Goal: Check status

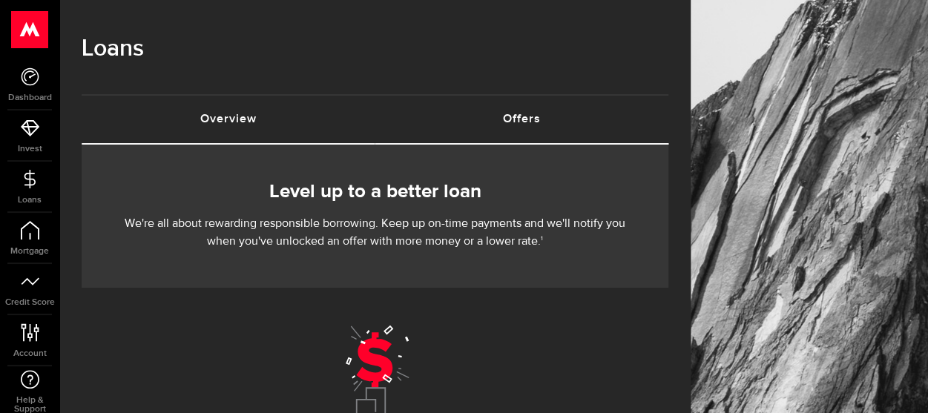
click at [240, 119] on link "Overview (requires attention)" at bounding box center [229, 119] width 294 height 47
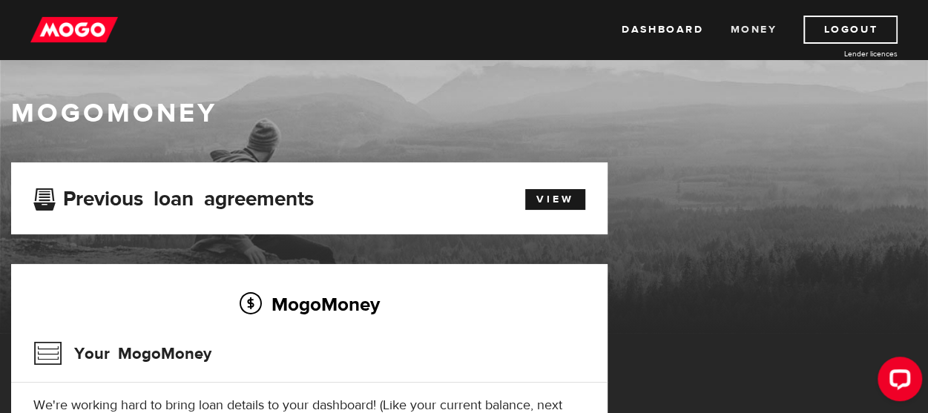
click at [773, 24] on link "Money" at bounding box center [753, 30] width 47 height 28
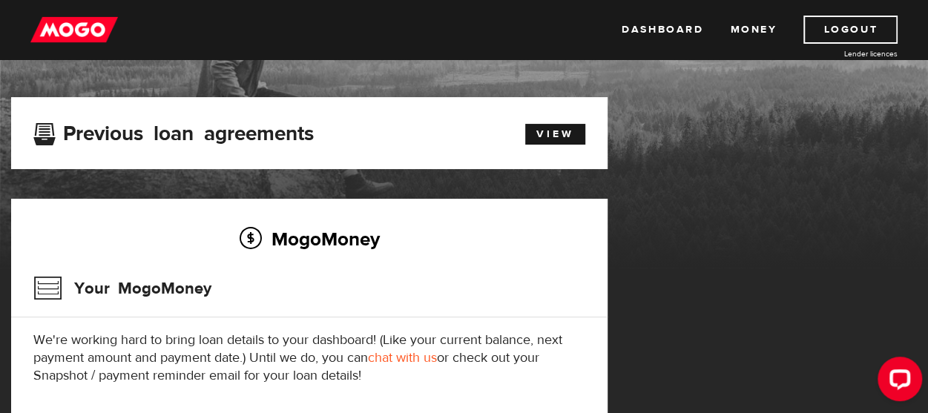
scroll to position [65, 0]
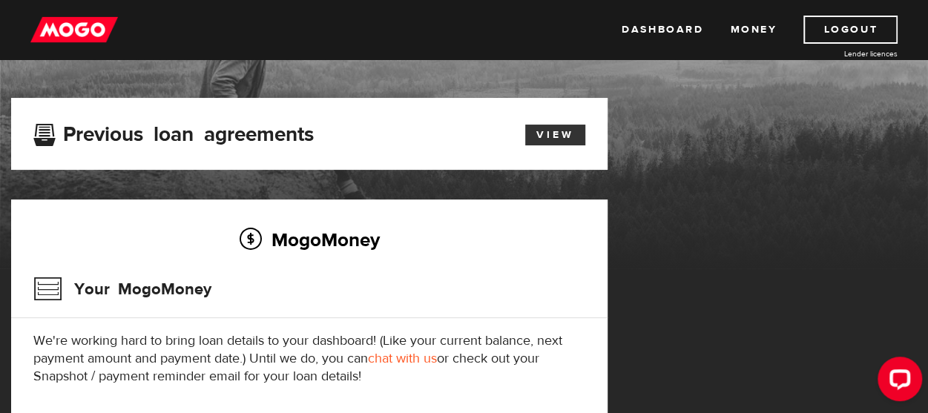
click at [566, 130] on link "View" at bounding box center [555, 135] width 60 height 21
